Goal: Information Seeking & Learning: Learn about a topic

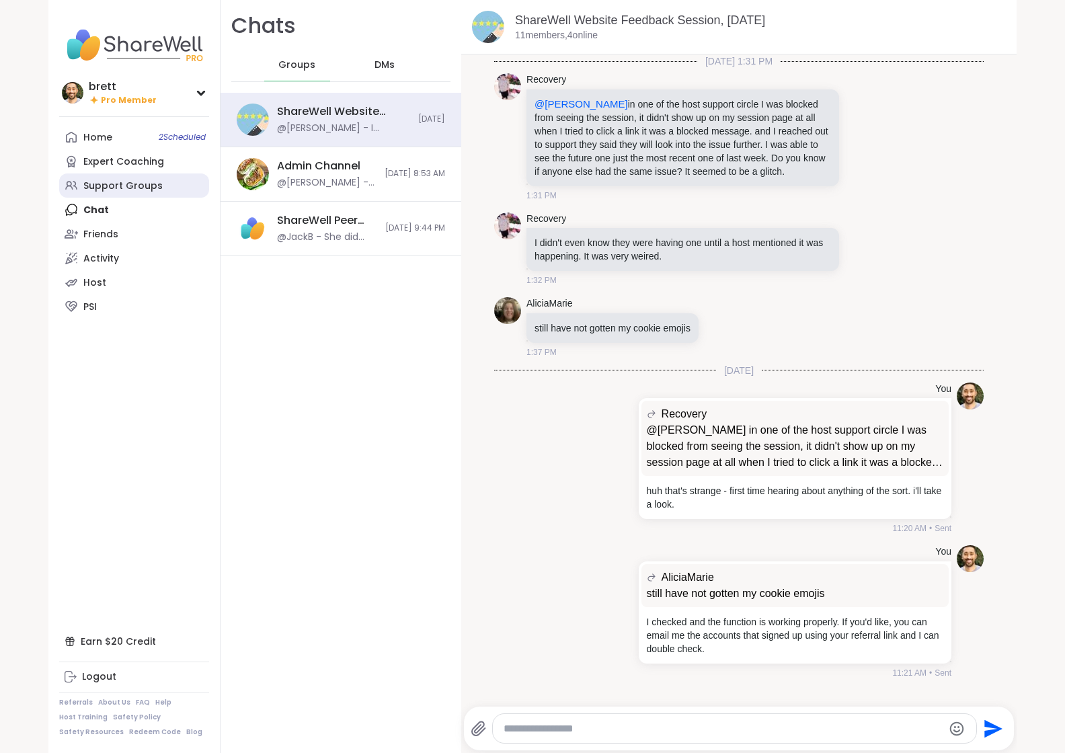
click at [142, 183] on div "Support Groups" at bounding box center [122, 186] width 79 height 13
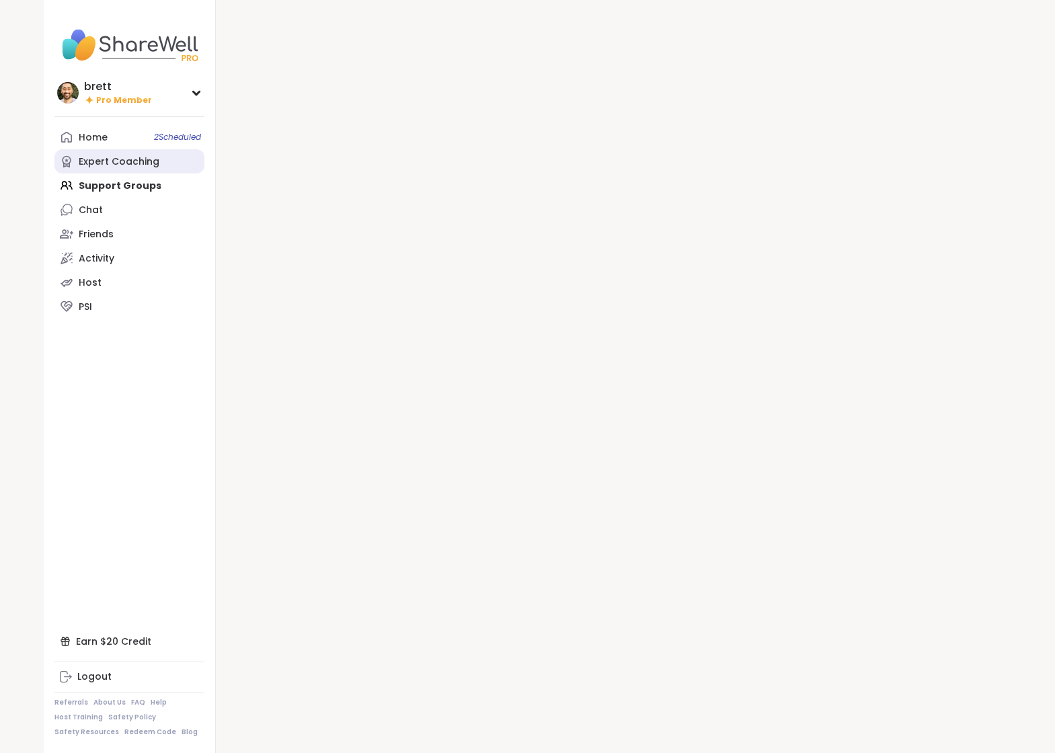
click at [142, 169] on link "Expert Coaching" at bounding box center [129, 161] width 150 height 24
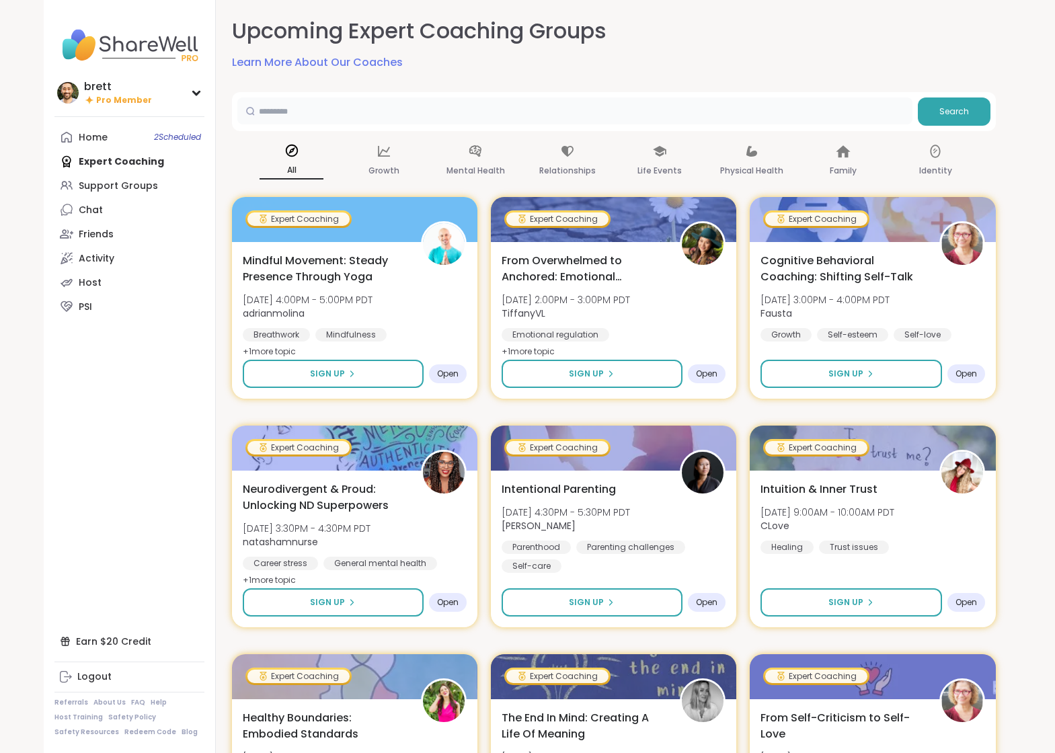
click at [368, 106] on input "text" at bounding box center [574, 110] width 675 height 27
type input "***"
click at [177, 182] on link "Support Groups" at bounding box center [129, 185] width 150 height 24
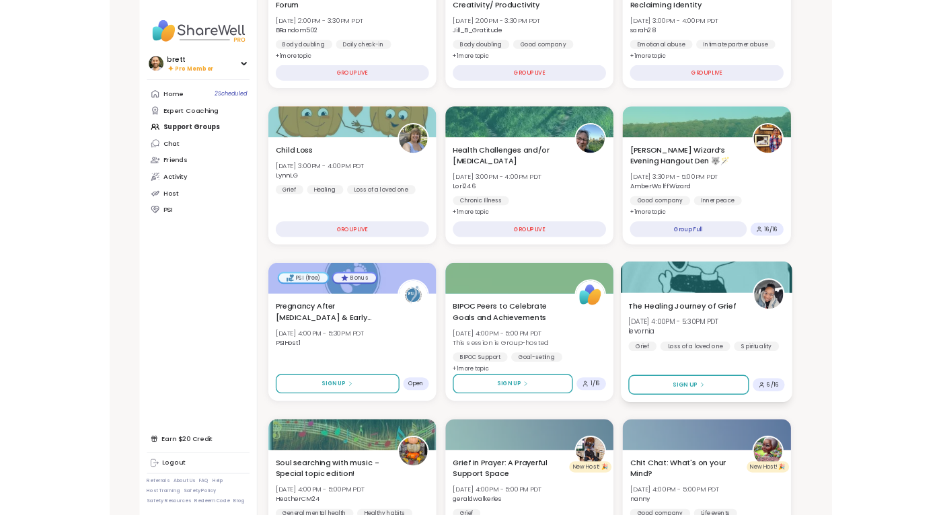
scroll to position [413, 0]
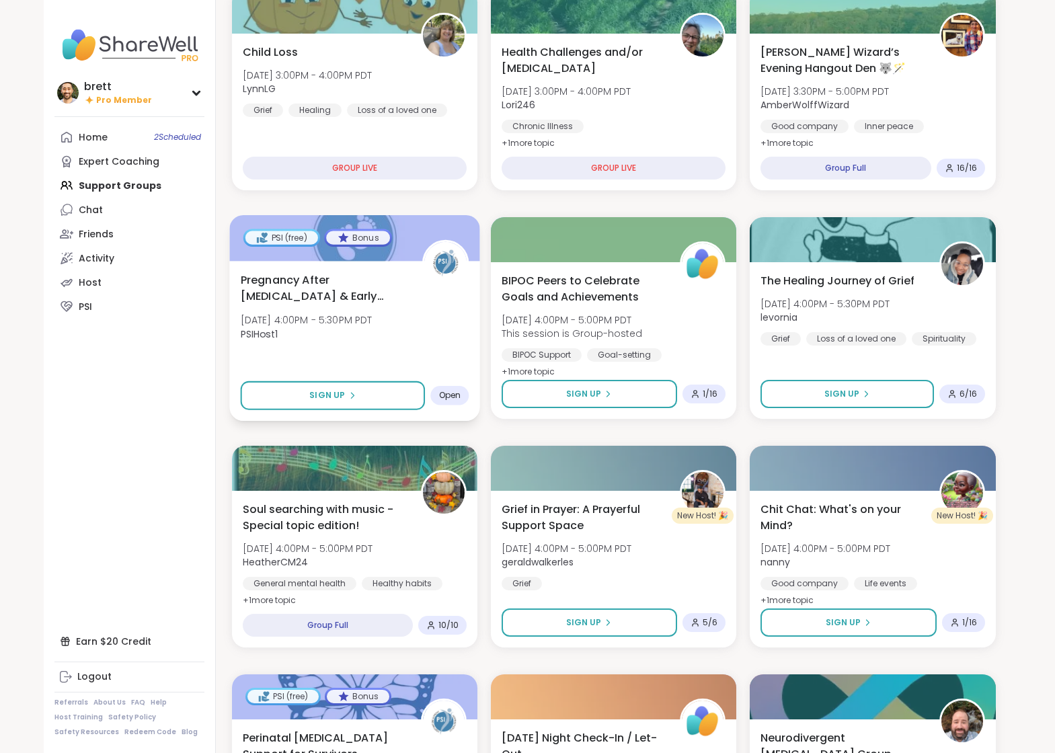
click at [395, 295] on span "Pregnancy After [MEDICAL_DATA] & Early Infant Loss" at bounding box center [323, 288] width 167 height 33
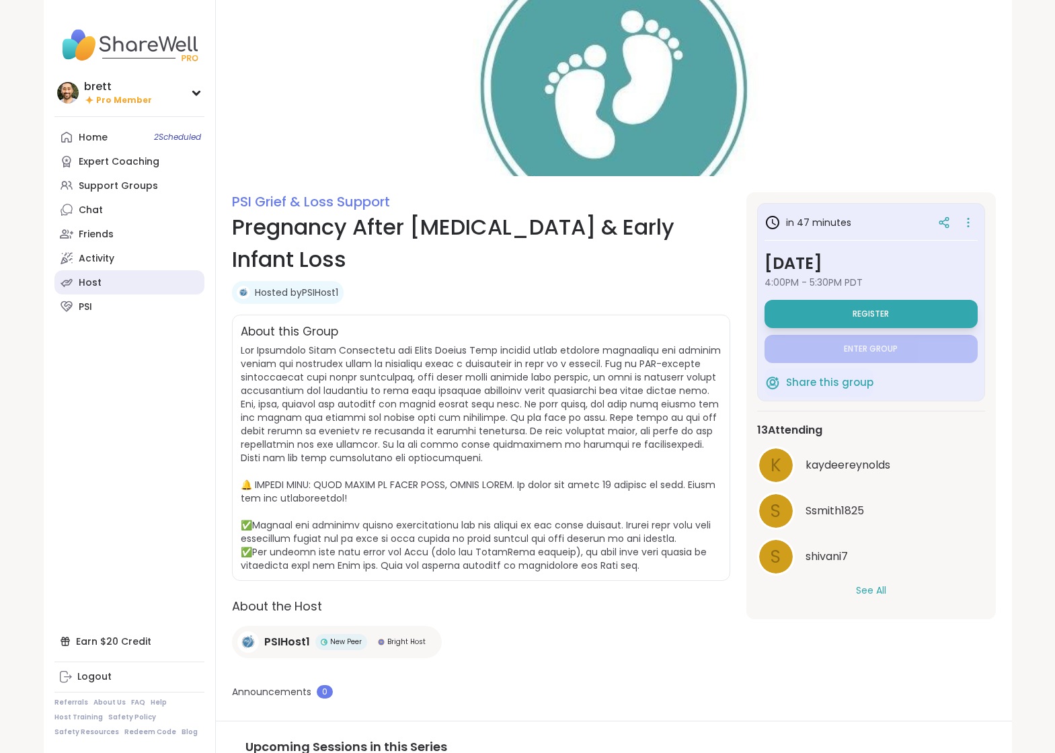
click at [112, 282] on link "Host" at bounding box center [129, 282] width 150 height 24
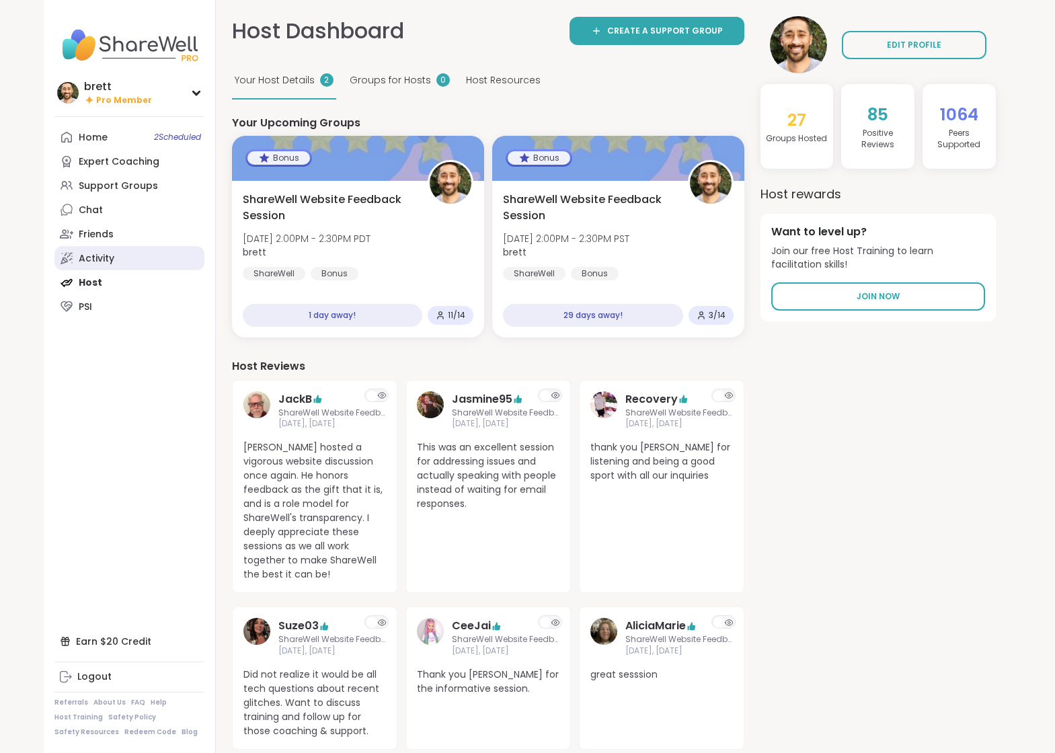
click at [103, 259] on div "Activity" at bounding box center [97, 258] width 36 height 13
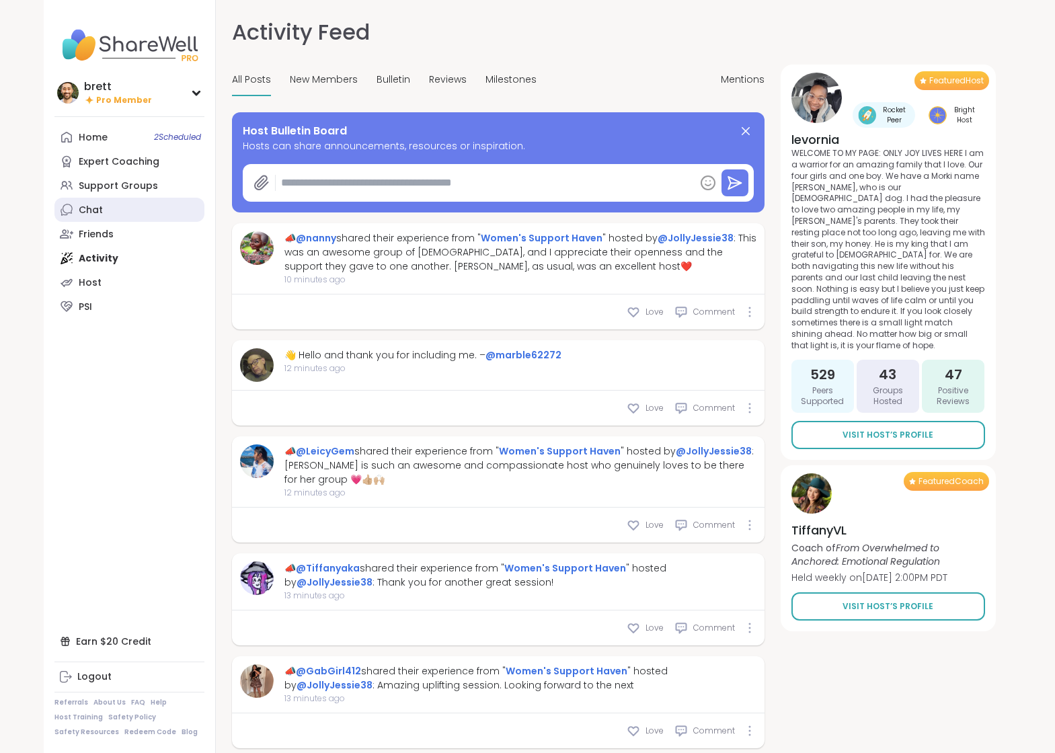
click at [100, 214] on div "Chat" at bounding box center [91, 210] width 24 height 13
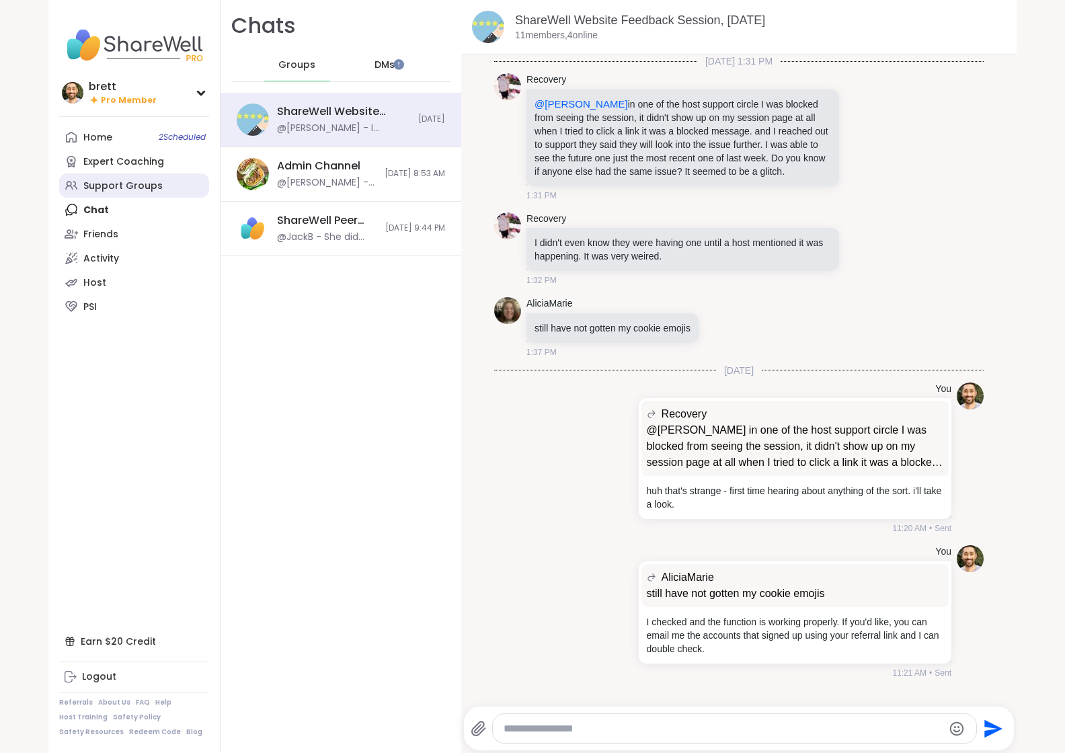
click at [118, 173] on link "Support Groups" at bounding box center [134, 185] width 150 height 24
